Goal: Navigation & Orientation: Find specific page/section

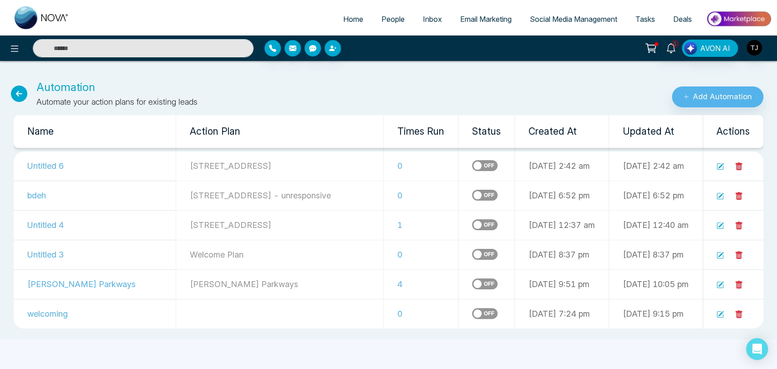
click at [463, 77] on div "Automation Automate your action plans for existing leads Add Automation" at bounding box center [388, 88] width 777 height 40
click at [387, 21] on span "People" at bounding box center [393, 19] width 23 height 9
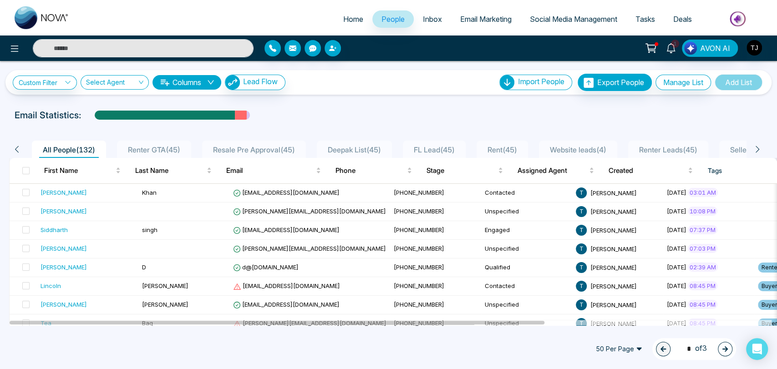
click at [562, 18] on span "Social Media Management" at bounding box center [573, 19] width 87 height 9
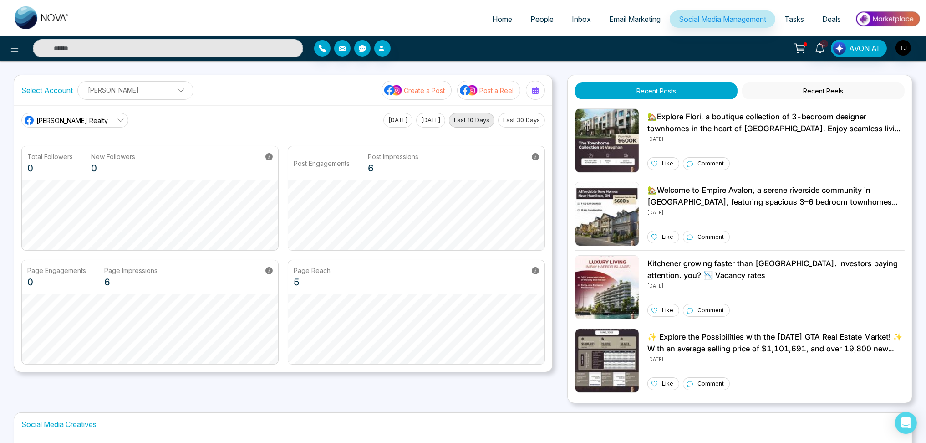
click at [107, 119] on link "[PERSON_NAME] Realty" at bounding box center [74, 120] width 107 height 15
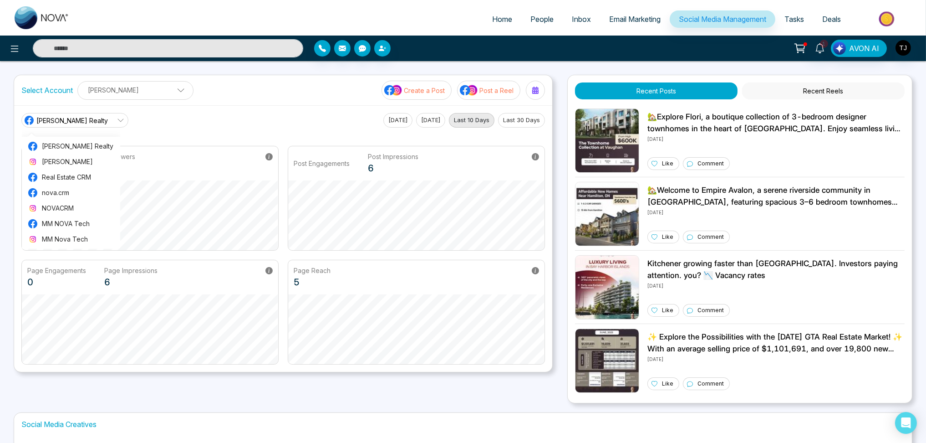
click at [531, 16] on span "People" at bounding box center [542, 19] width 23 height 9
